Goal: Transaction & Acquisition: Purchase product/service

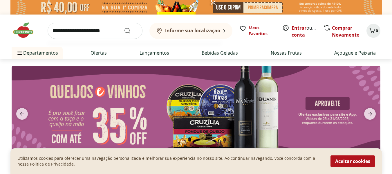
click at [120, 31] on input "search" at bounding box center [95, 31] width 95 height 16
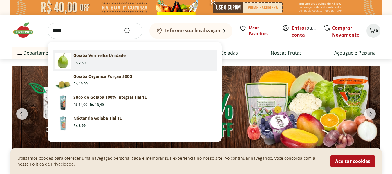
click at [81, 59] on section "Goiaba Vermelha Unidade Price: R$ 2,80" at bounding box center [143, 58] width 141 height 13
type input "**********"
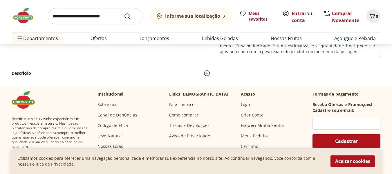
scroll to position [203, 0]
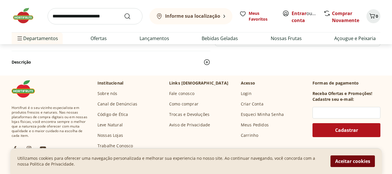
click at [360, 159] on button "Aceitar cookies" at bounding box center [352, 161] width 44 height 12
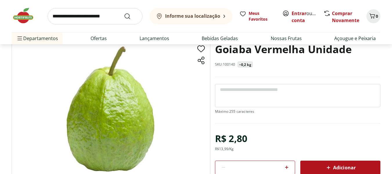
scroll to position [29, 0]
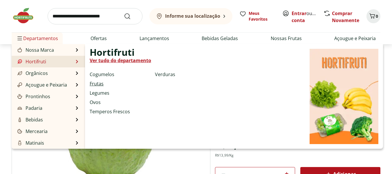
click at [100, 84] on link "Frutas" at bounding box center [97, 83] width 14 height 7
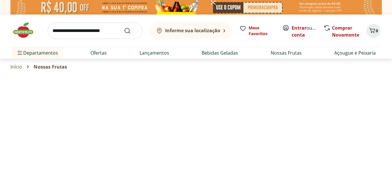
select select "**********"
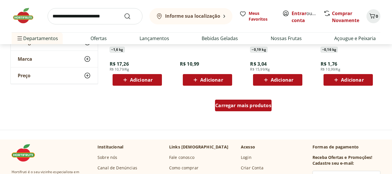
scroll to position [377, 0]
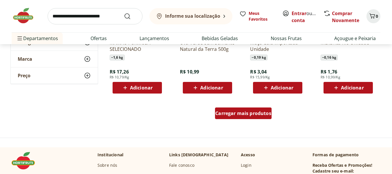
click at [242, 111] on span "Carregar mais produtos" at bounding box center [243, 113] width 56 height 5
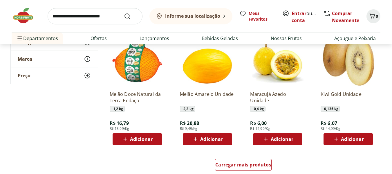
scroll to position [580, 0]
